Goal: Browse casually

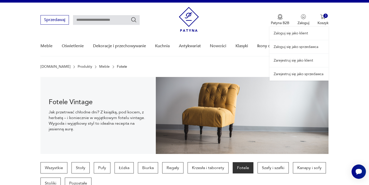
click at [325, 17] on div "Zaloguj się jako klient Zaloguj się jako sprzedawca Zarejestruj się jako klient…" at bounding box center [298, 42] width 59 height 78
click at [324, 23] on div "Zaloguj się jako klient Zaloguj się jako sprzedawca Zarejestruj się jako klient…" at bounding box center [298, 42] width 59 height 78
click at [324, 17] on div "Zaloguj się jako klient Zaloguj się jako sprzedawca Zarejestruj się jako klient…" at bounding box center [298, 42] width 59 height 78
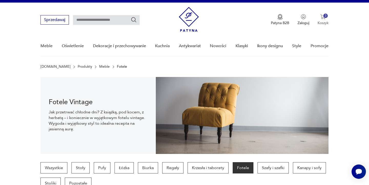
click at [324, 16] on div "3" at bounding box center [325, 16] width 4 height 4
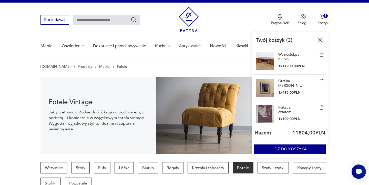
click at [292, 54] on link "Wolnostojące biurko palisandrowe, Dania, lata 60." at bounding box center [291, 56] width 26 height 9
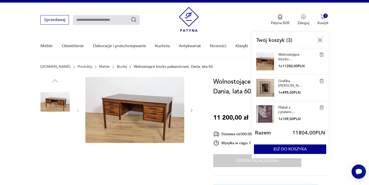
click at [151, 107] on img at bounding box center [134, 110] width 99 height 66
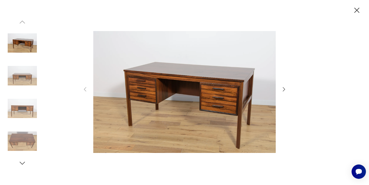
click at [283, 90] on icon "button" at bounding box center [284, 89] width 6 height 6
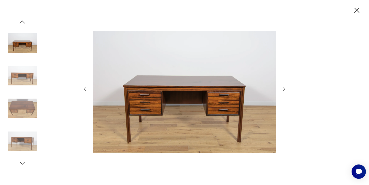
click at [283, 90] on icon "button" at bounding box center [284, 89] width 6 height 6
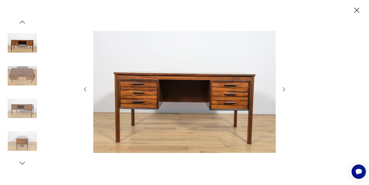
click at [283, 90] on icon "button" at bounding box center [284, 89] width 6 height 6
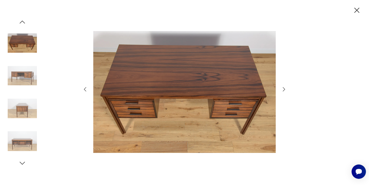
click at [283, 90] on icon "button" at bounding box center [284, 89] width 6 height 6
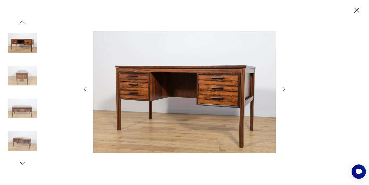
click at [283, 90] on icon "button" at bounding box center [284, 89] width 6 height 6
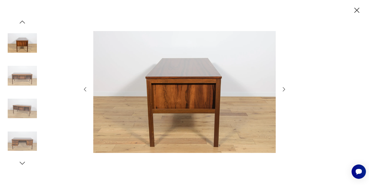
click at [283, 90] on icon "button" at bounding box center [284, 89] width 6 height 6
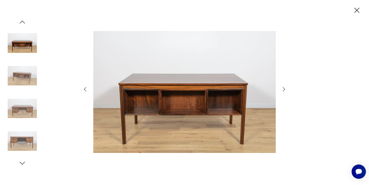
click at [283, 90] on icon "button" at bounding box center [284, 89] width 6 height 6
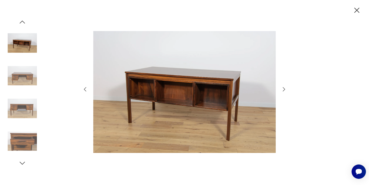
click at [283, 90] on icon "button" at bounding box center [284, 89] width 6 height 6
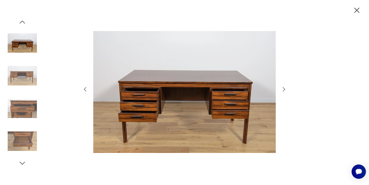
click at [283, 90] on icon "button" at bounding box center [284, 89] width 6 height 6
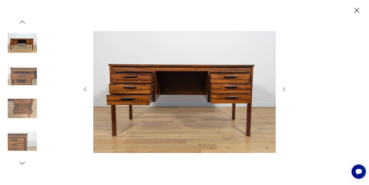
click at [354, 10] on icon "button" at bounding box center [356, 10] width 9 height 9
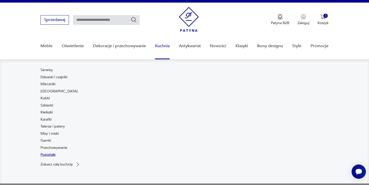
click at [46, 155] on link "Pozostałe" at bounding box center [47, 154] width 15 height 5
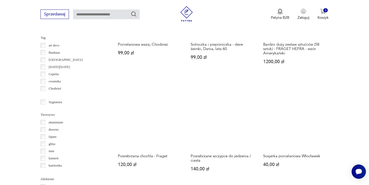
scroll to position [482, 0]
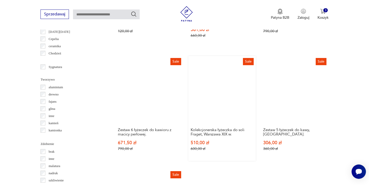
scroll to position [517, 0]
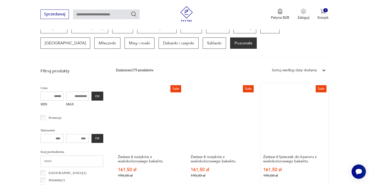
scroll to position [136, 0]
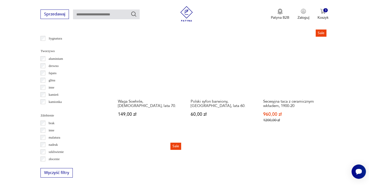
scroll to position [551, 0]
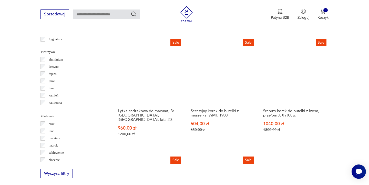
scroll to position [548, 0]
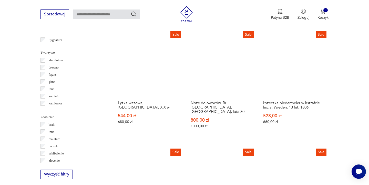
scroll to position [546, 0]
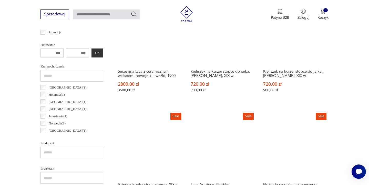
scroll to position [136, 0]
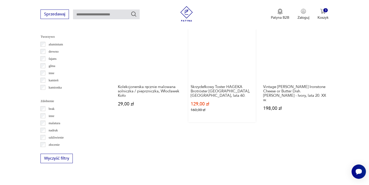
scroll to position [572, 0]
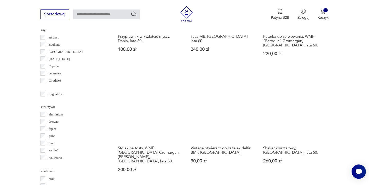
scroll to position [489, 0]
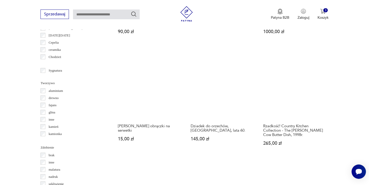
scroll to position [517, 0]
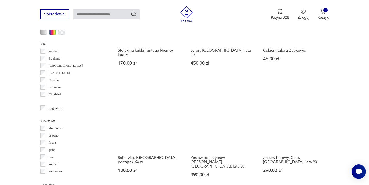
scroll to position [478, 0]
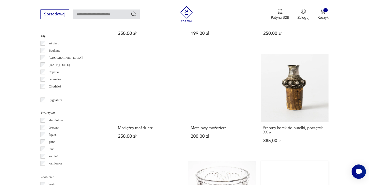
scroll to position [506, 0]
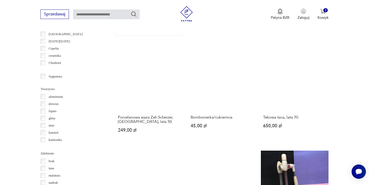
scroll to position [512, 0]
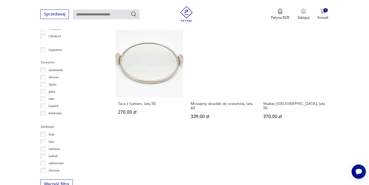
scroll to position [542, 0]
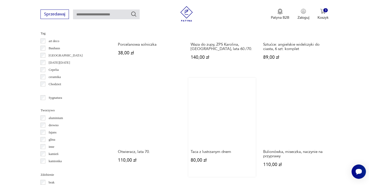
scroll to position [487, 0]
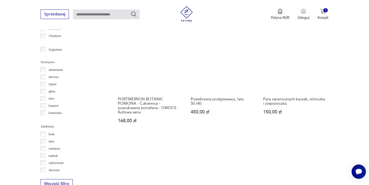
scroll to position [539, 0]
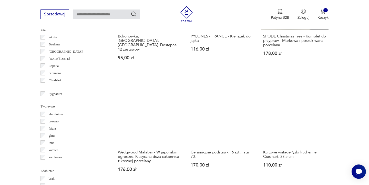
scroll to position [491, 0]
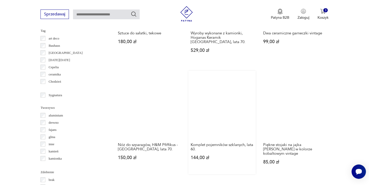
scroll to position [490, 0]
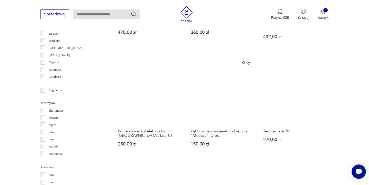
scroll to position [495, 0]
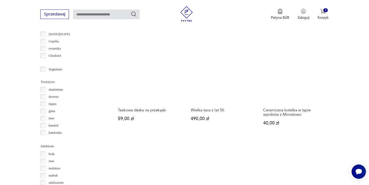
scroll to position [517, 0]
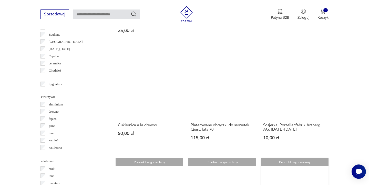
scroll to position [505, 0]
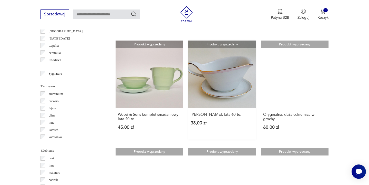
scroll to position [516, 0]
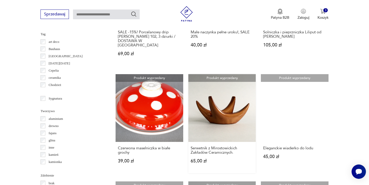
scroll to position [486, 0]
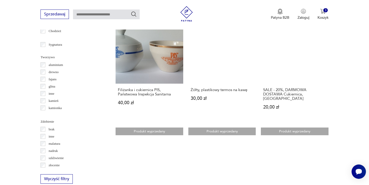
scroll to position [542, 0]
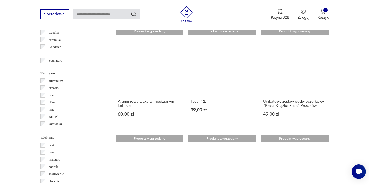
scroll to position [530, 0]
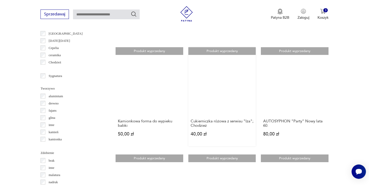
scroll to position [509, 0]
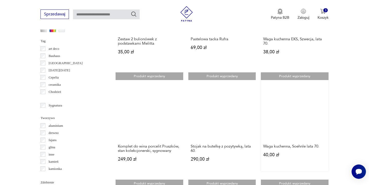
scroll to position [472, 0]
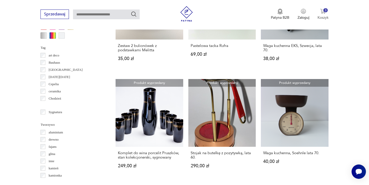
click at [324, 12] on img "button" at bounding box center [322, 11] width 5 height 5
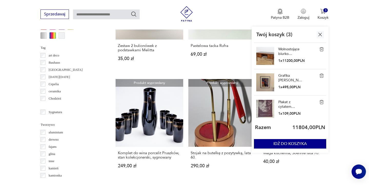
click at [269, 104] on img at bounding box center [265, 109] width 18 height 18
click at [283, 103] on link "Plakat z cytatem [PERSON_NAME], lata 70." at bounding box center [291, 104] width 26 height 9
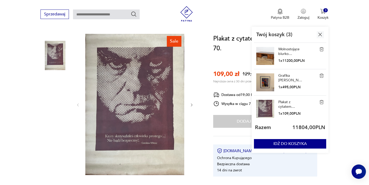
scroll to position [52, 0]
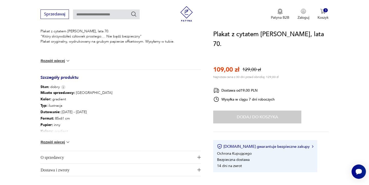
scroll to position [217, 0]
click at [50, 141] on button "Rozwiń więcej" at bounding box center [55, 141] width 30 height 5
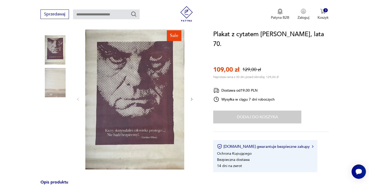
scroll to position [55, 0]
